Goal: Task Accomplishment & Management: Manage account settings

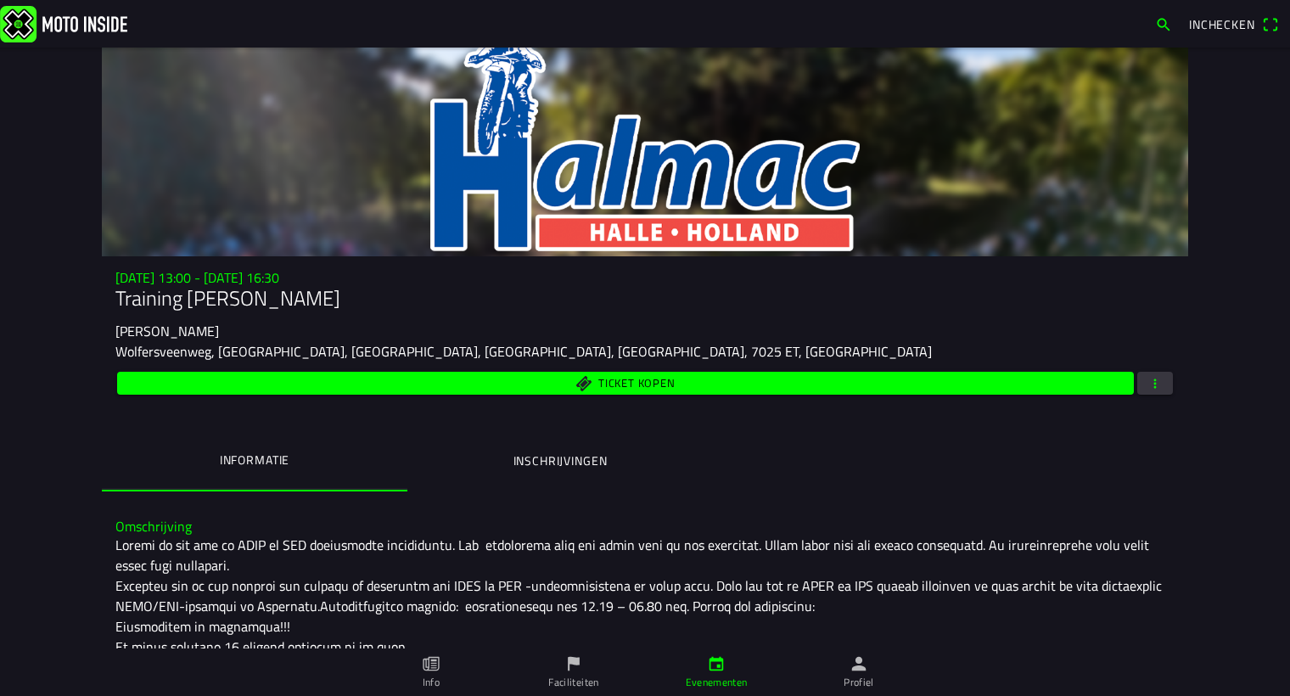
click at [1151, 386] on span "button" at bounding box center [1154, 383] width 15 height 23
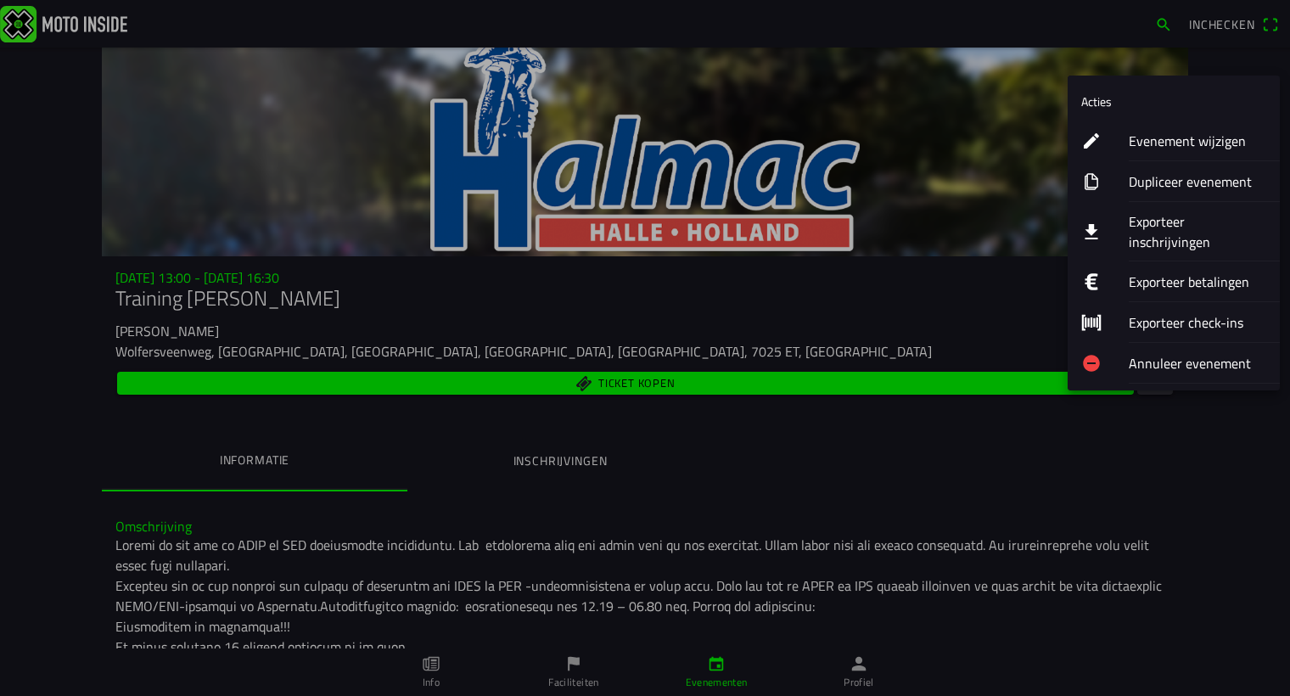
click at [1154, 140] on ion-label "Evenement wijzigen" at bounding box center [1197, 141] width 137 height 20
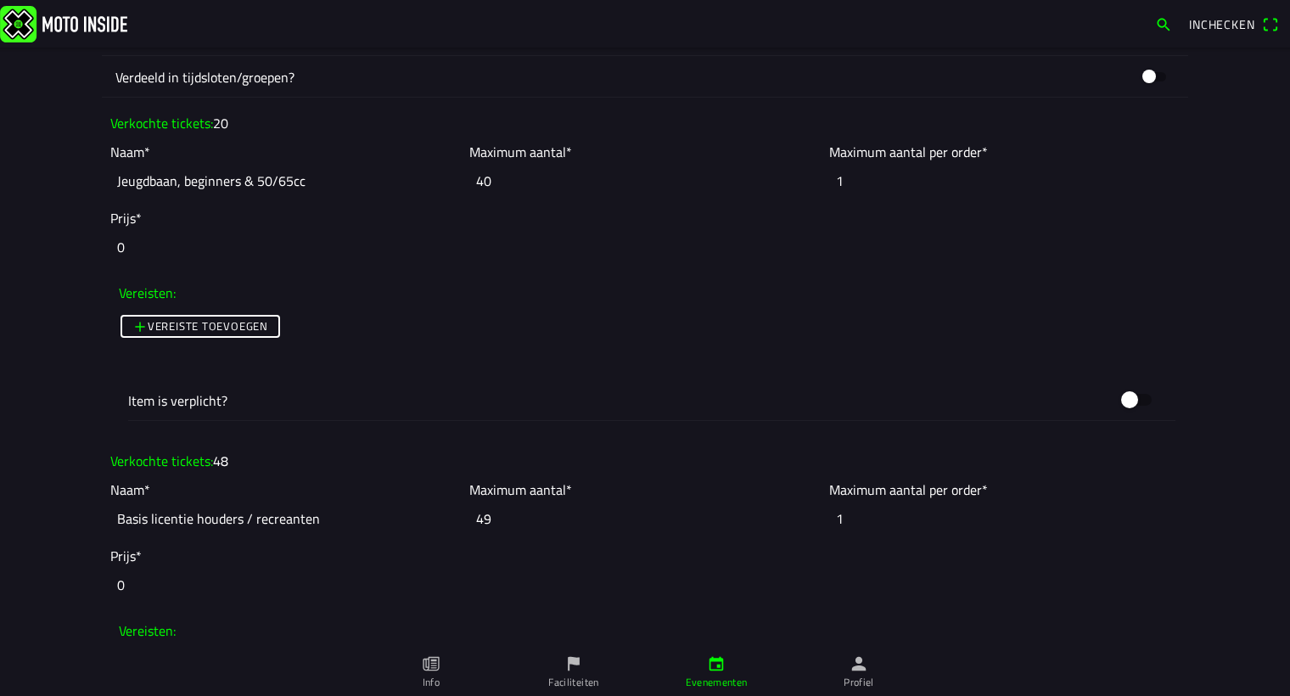
scroll to position [1466, 0]
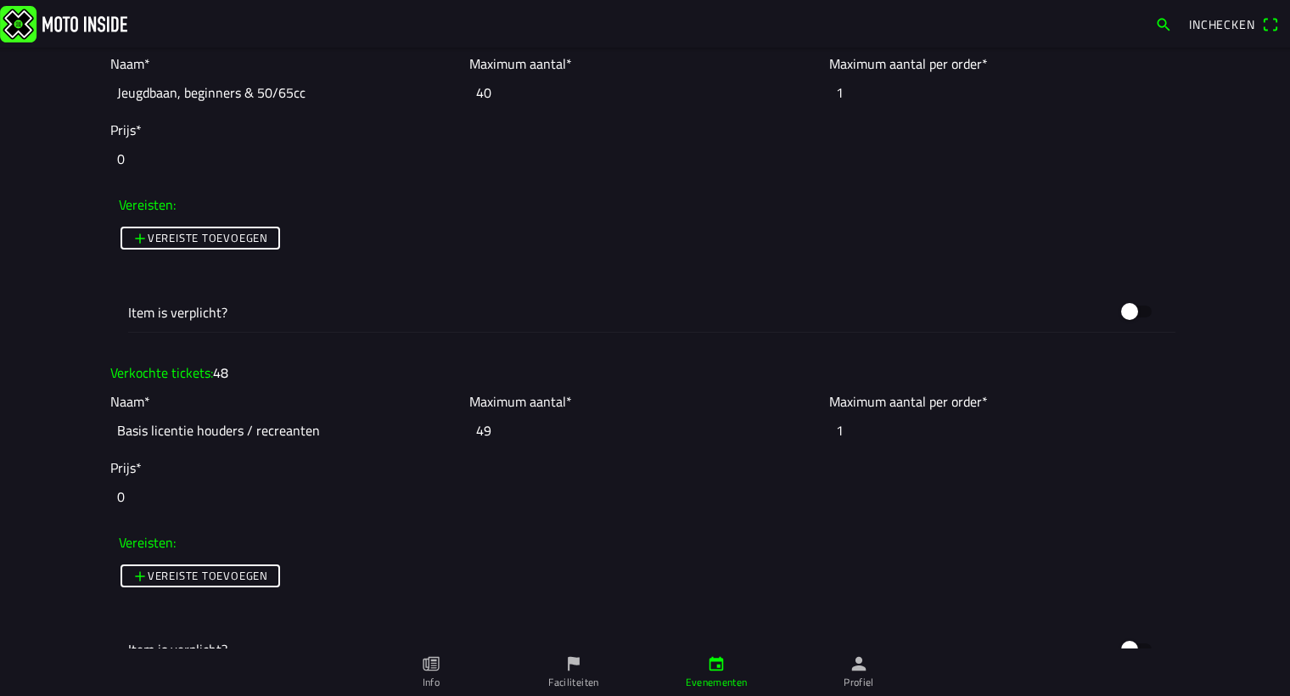
drag, startPoint x: 487, startPoint y: 93, endPoint x: 474, endPoint y: 93, distance: 13.6
click at [474, 93] on input "40" at bounding box center [644, 92] width 350 height 37
type input "20"
click at [520, 182] on ion-col "Vereisten: Vereiste toevoegen Item is verplicht?" at bounding box center [645, 262] width 1078 height 160
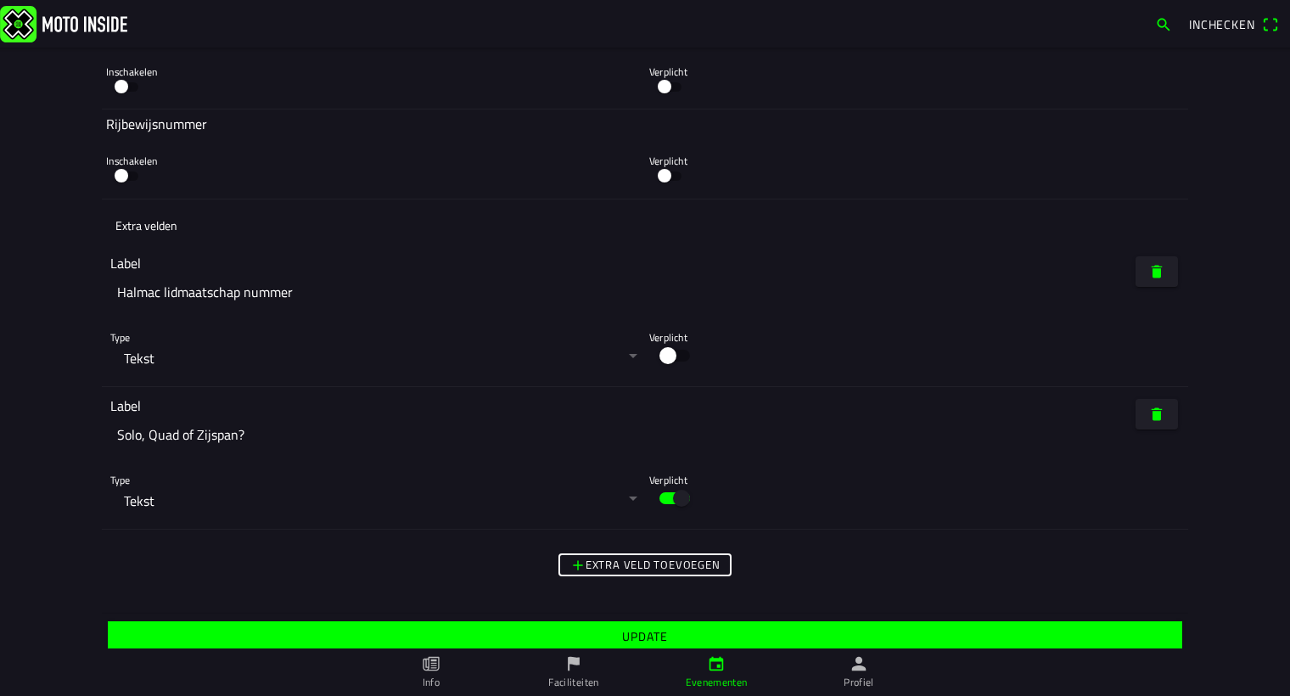
scroll to position [4668, 0]
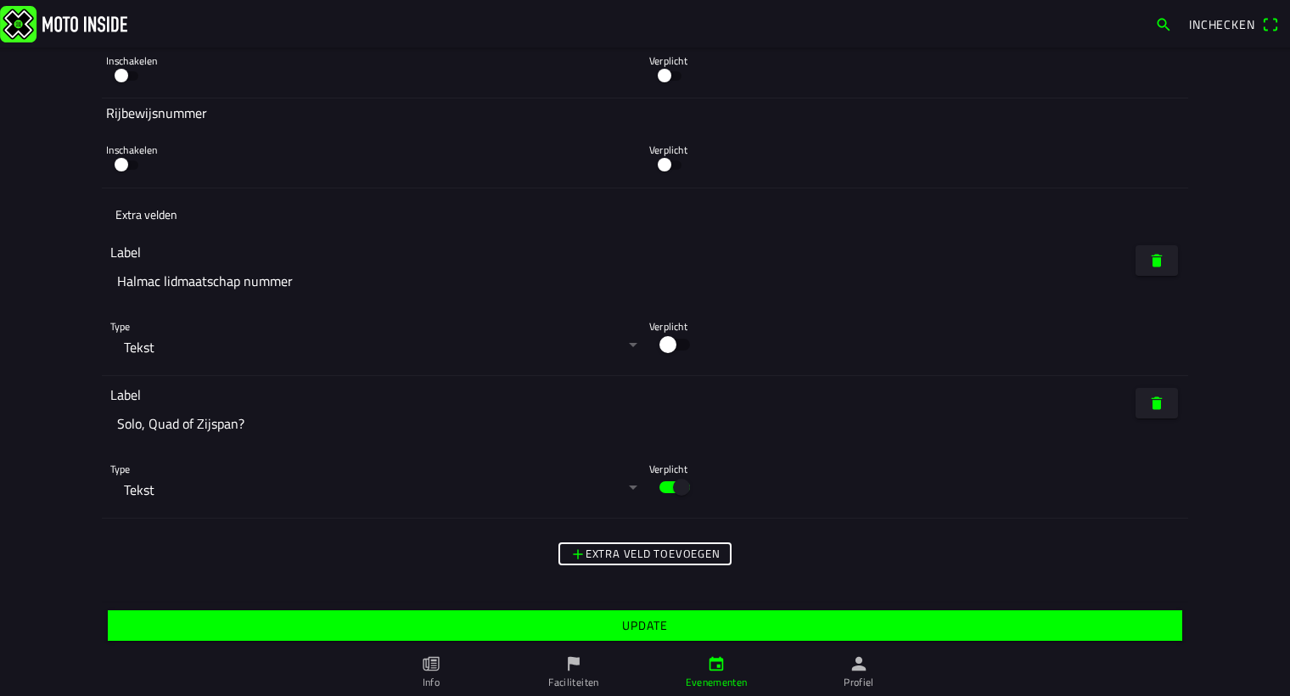
click at [0, 0] on slot "Update" at bounding box center [0, 0] width 0 height 0
